Goal: Task Accomplishment & Management: Use online tool/utility

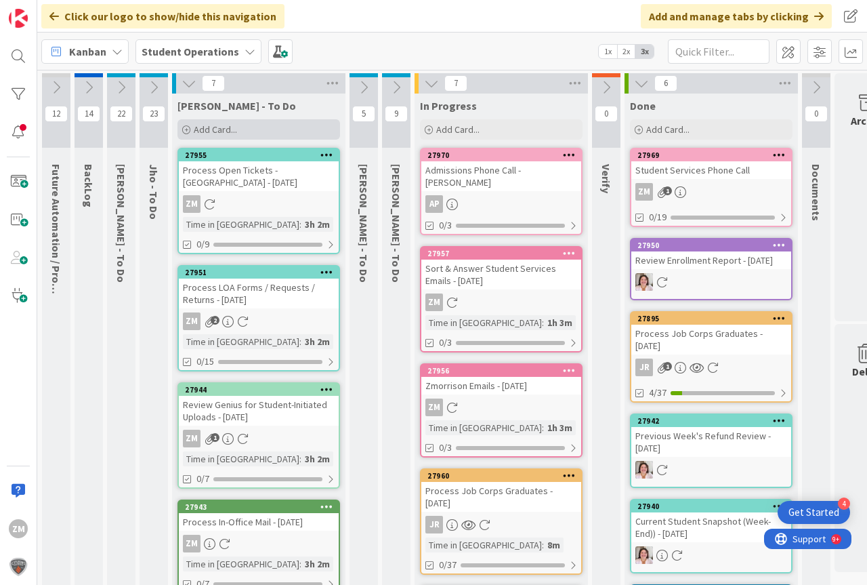
click at [213, 134] on span "Add Card..." at bounding box center [215, 129] width 43 height 12
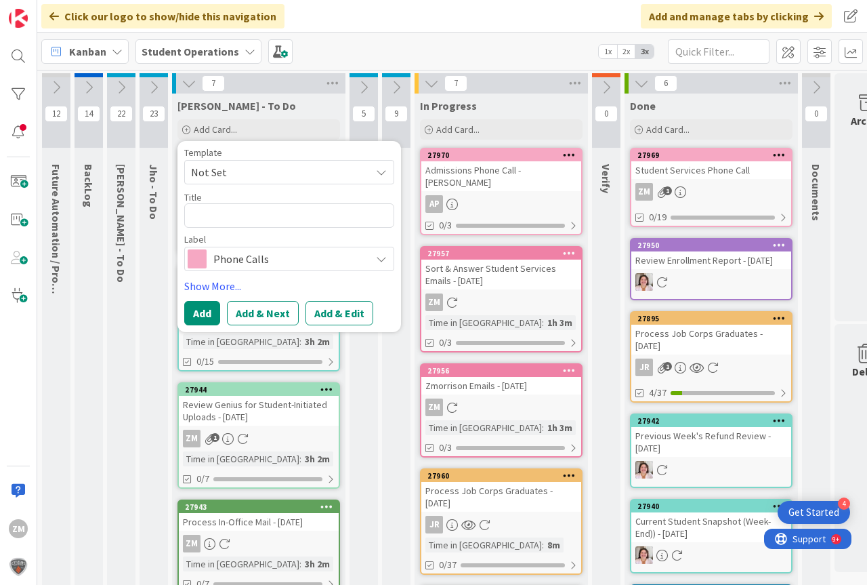
click at [378, 173] on icon at bounding box center [381, 172] width 11 height 11
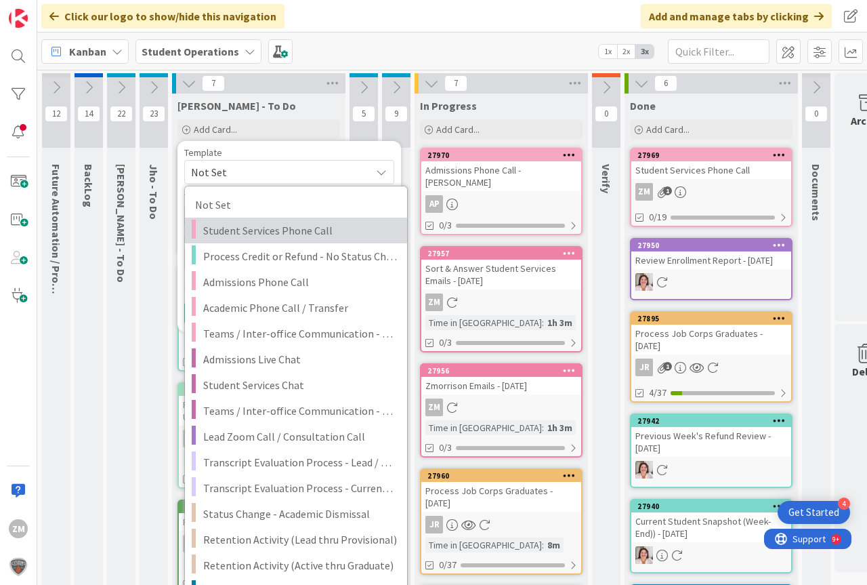
click at [264, 228] on span "Student Services Phone Call" at bounding box center [300, 231] width 194 height 18
type textarea "x"
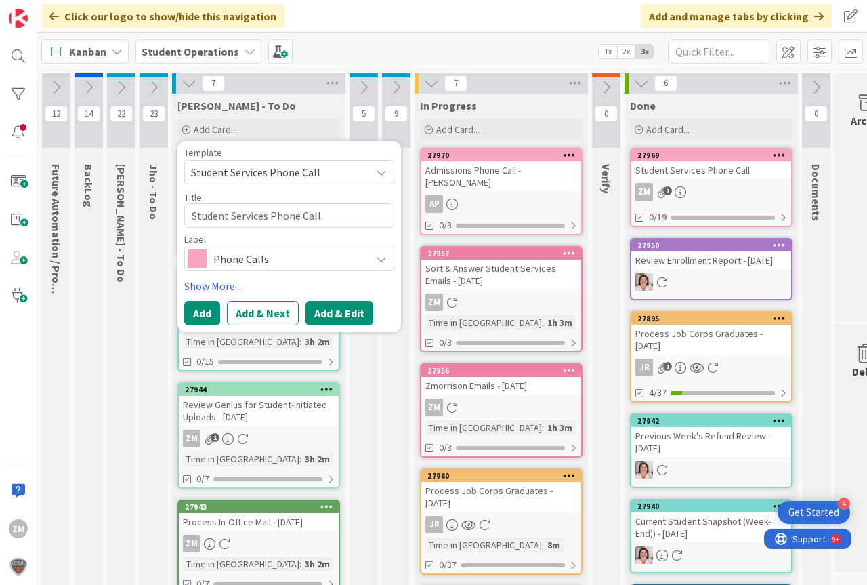
click at [333, 310] on button "Add & Edit" at bounding box center [340, 313] width 68 height 24
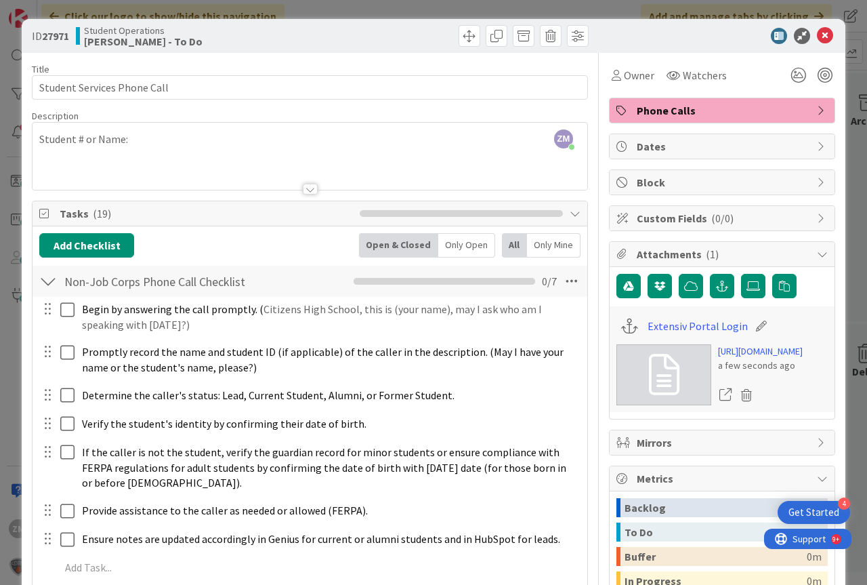
click at [142, 147] on div "ZM [PERSON_NAME] just joined Student # or Name:" at bounding box center [310, 156] width 555 height 67
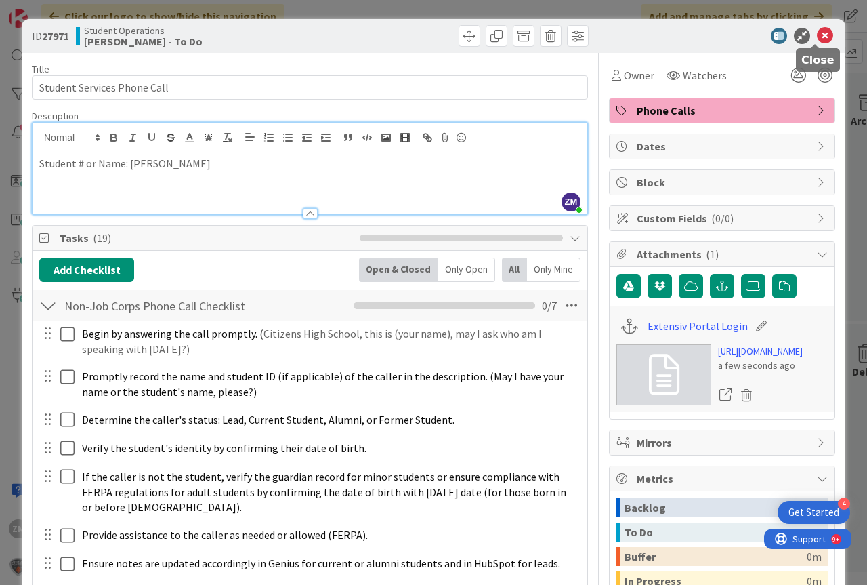
click at [821, 37] on icon at bounding box center [825, 36] width 16 height 16
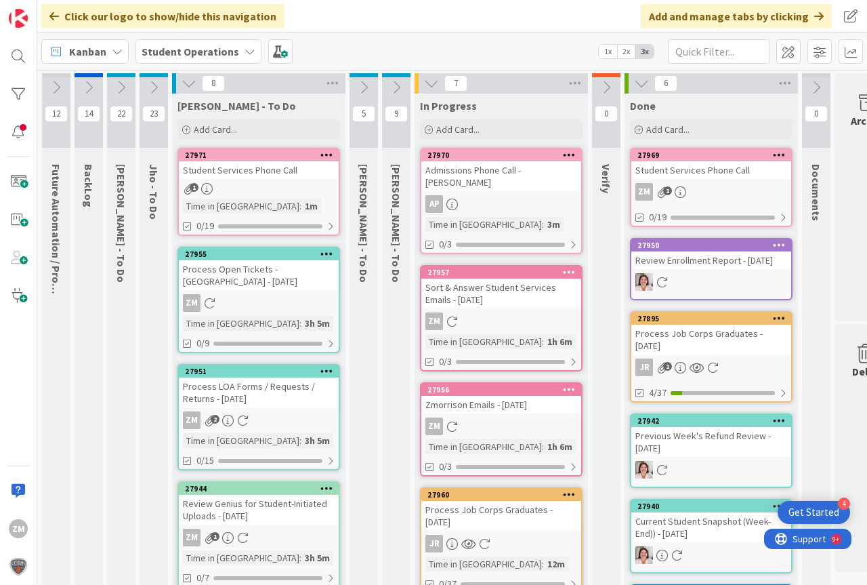
click at [332, 153] on icon at bounding box center [327, 154] width 13 height 9
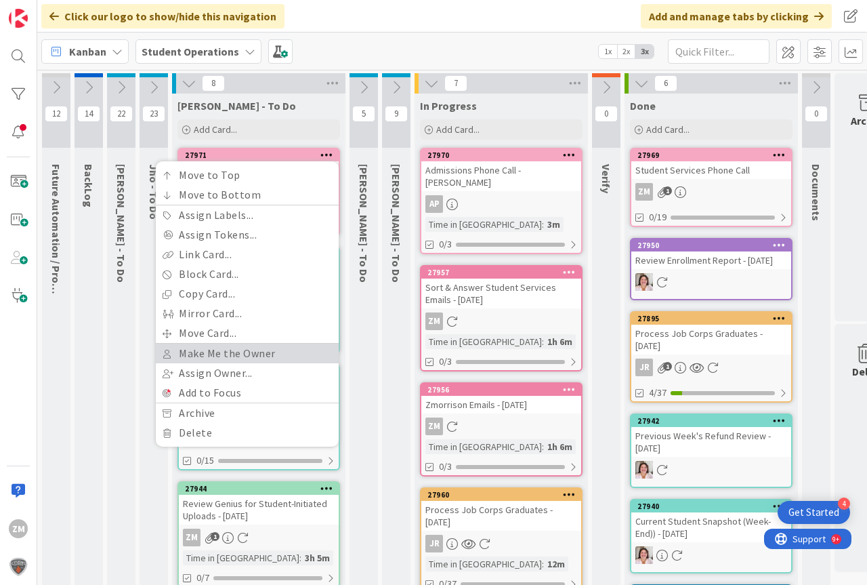
click at [237, 352] on link "Make Me the Owner" at bounding box center [247, 354] width 183 height 20
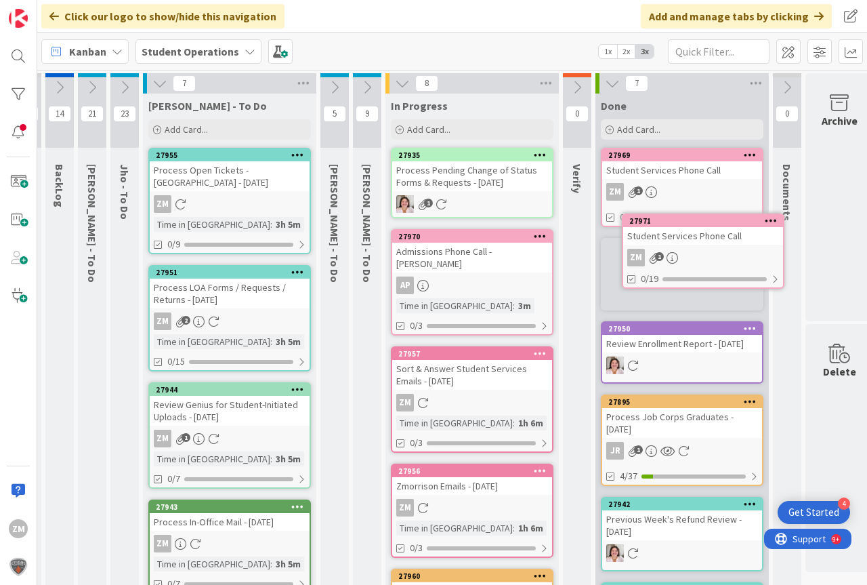
scroll to position [0, 43]
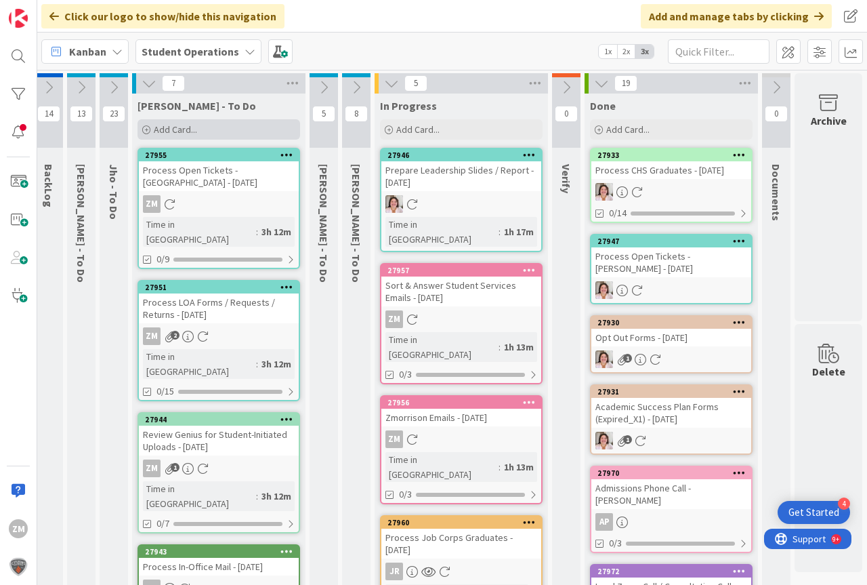
click at [182, 134] on span "Add Card..." at bounding box center [175, 129] width 43 height 12
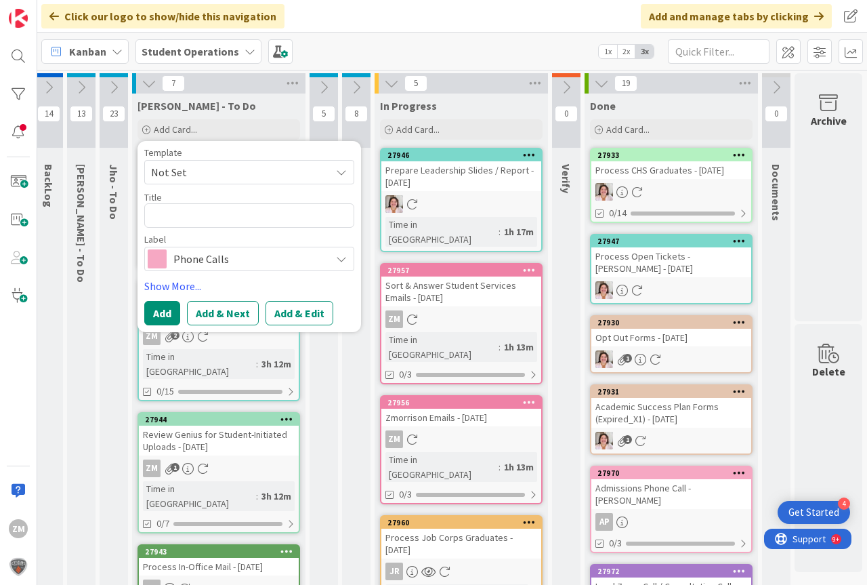
click at [343, 173] on icon at bounding box center [341, 172] width 11 height 11
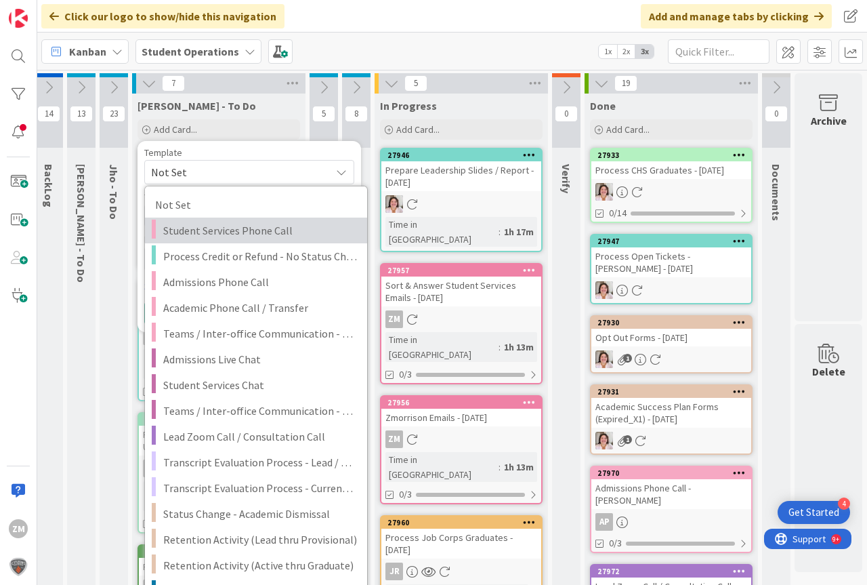
click at [220, 234] on span "Student Services Phone Call" at bounding box center [260, 231] width 194 height 18
type textarea "x"
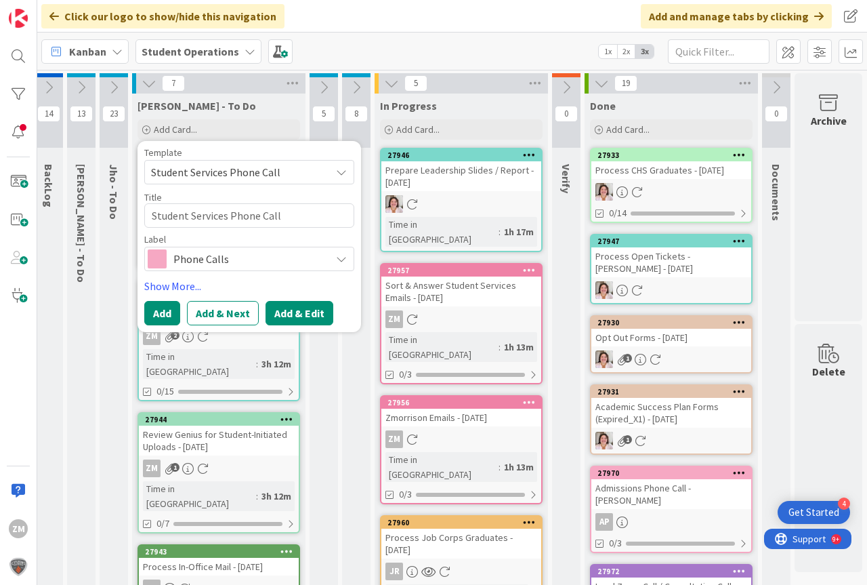
click at [289, 314] on button "Add & Edit" at bounding box center [300, 313] width 68 height 24
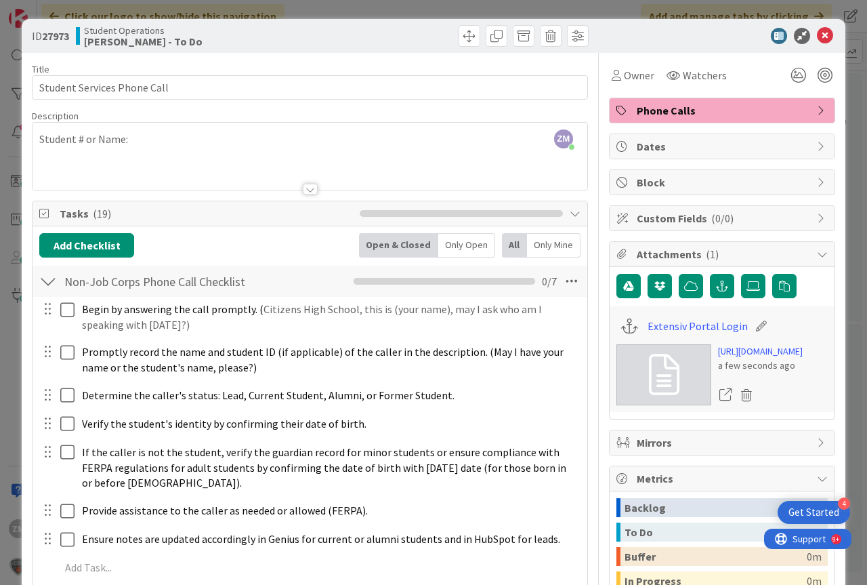
click at [162, 142] on div "ZM [PERSON_NAME] just joined Student # or Name:" at bounding box center [310, 156] width 555 height 67
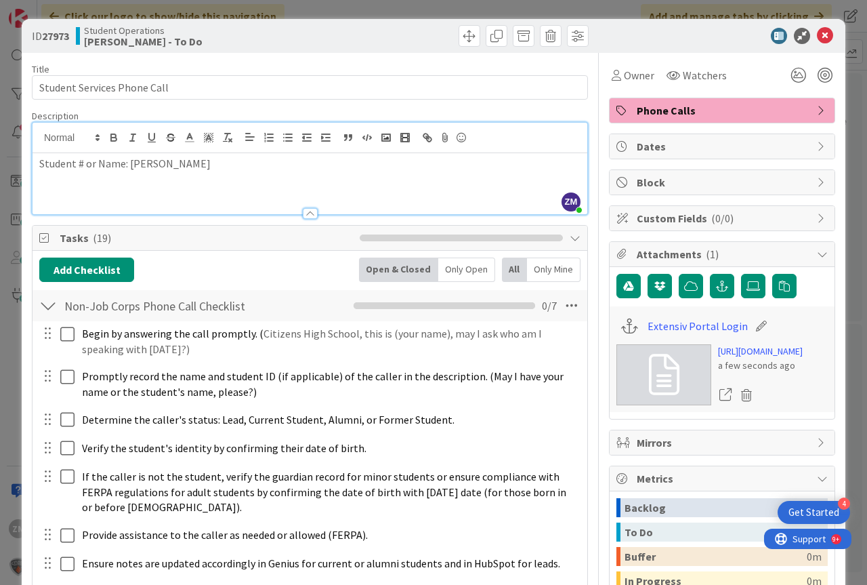
click at [817, 35] on icon at bounding box center [825, 36] width 16 height 16
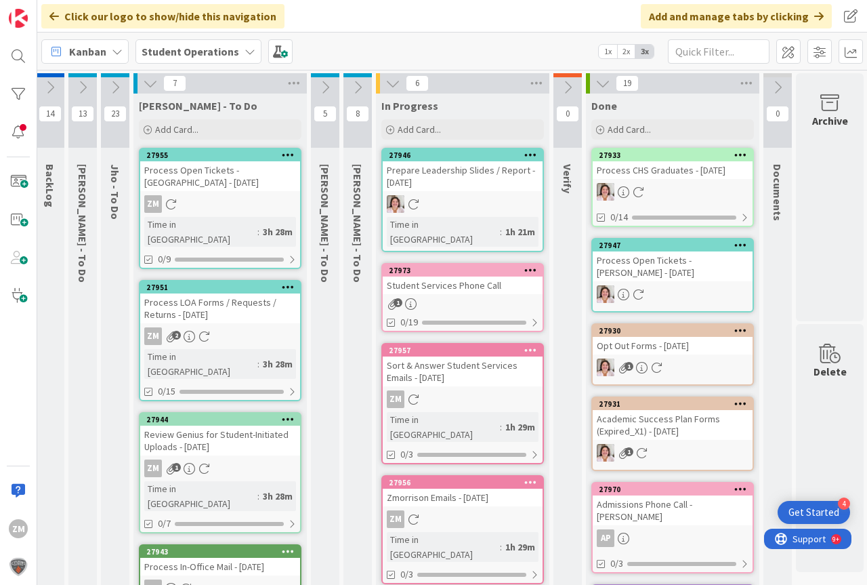
click at [533, 265] on icon at bounding box center [531, 269] width 13 height 9
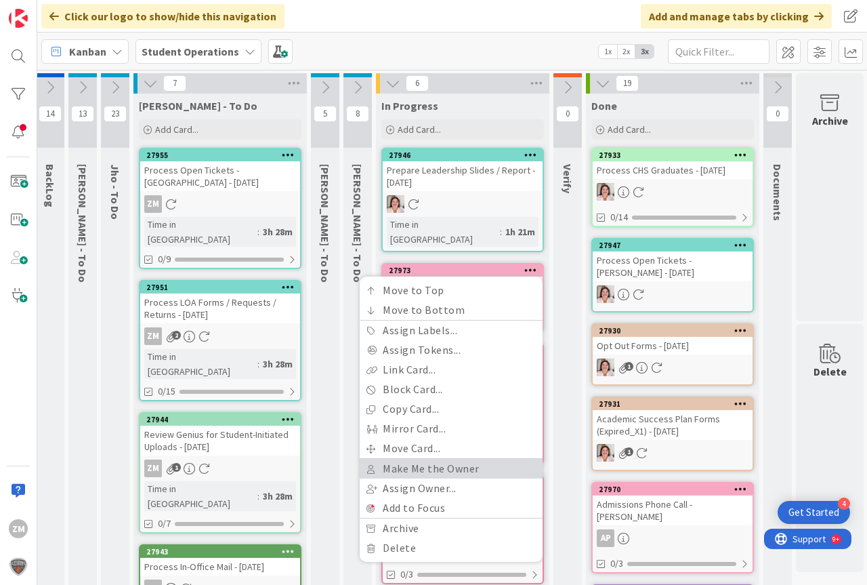
click at [426, 459] on link "Make Me the Owner" at bounding box center [451, 469] width 183 height 20
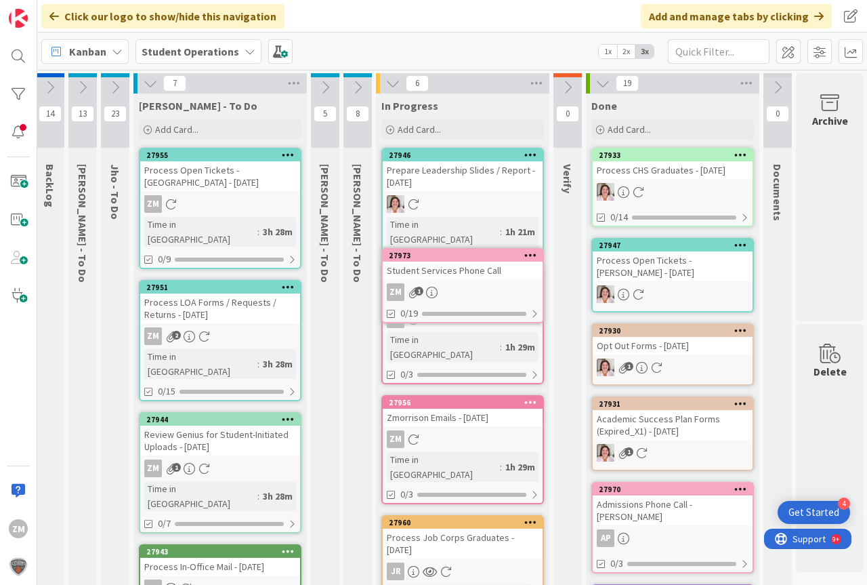
scroll to position [0, 50]
